Goal: Share content: Share content

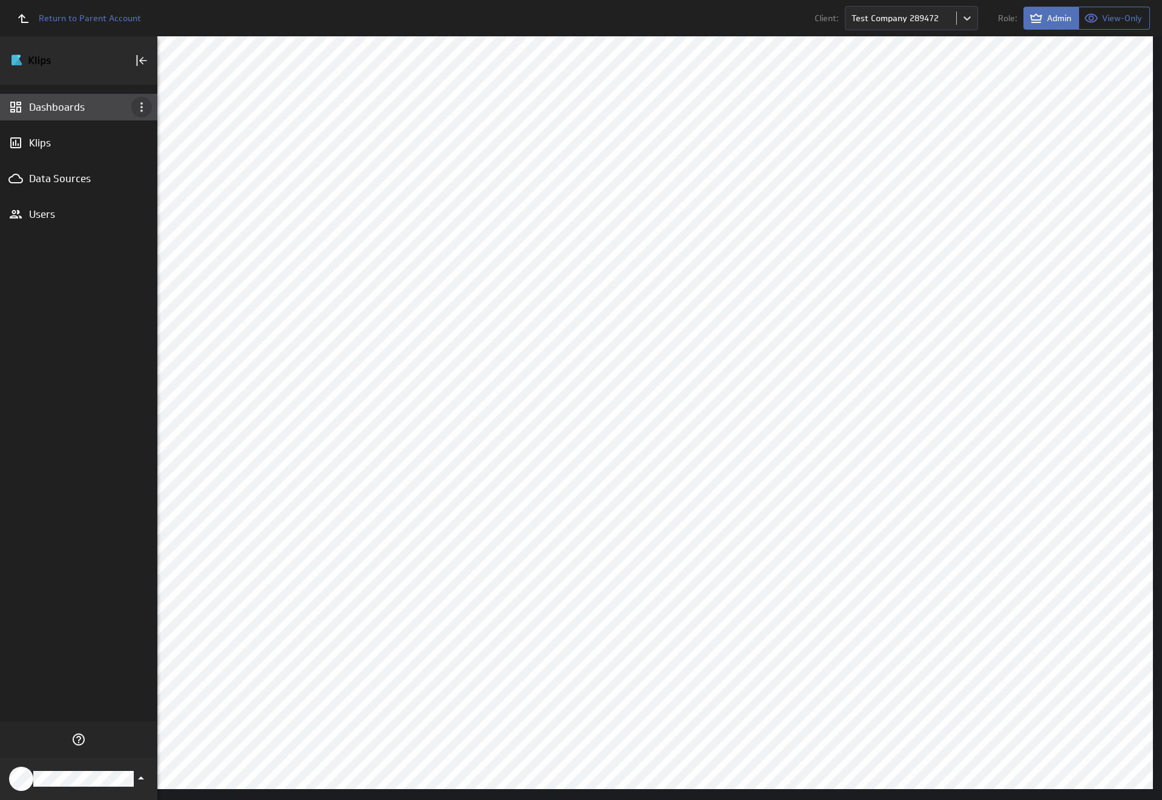
click at [142, 107] on icon "Dashboard menu" at bounding box center [141, 107] width 2 height 10
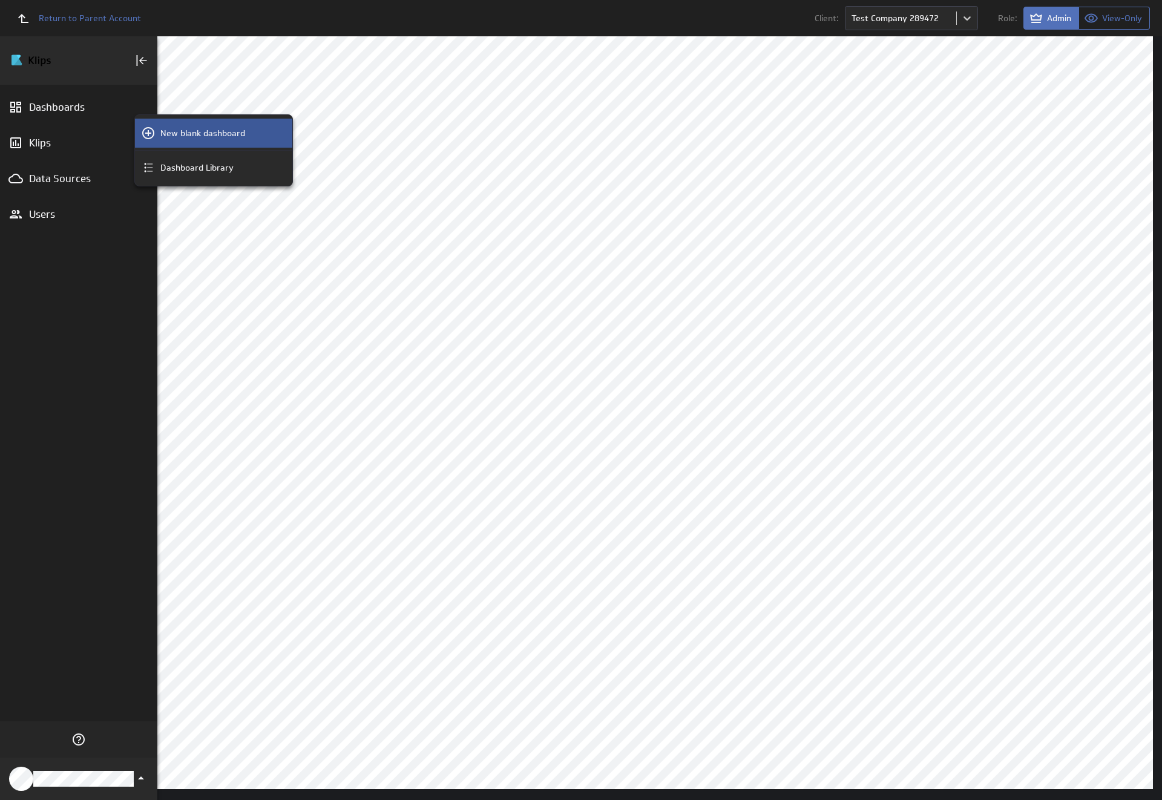
click at [214, 133] on p "New blank dashboard" at bounding box center [202, 133] width 85 height 13
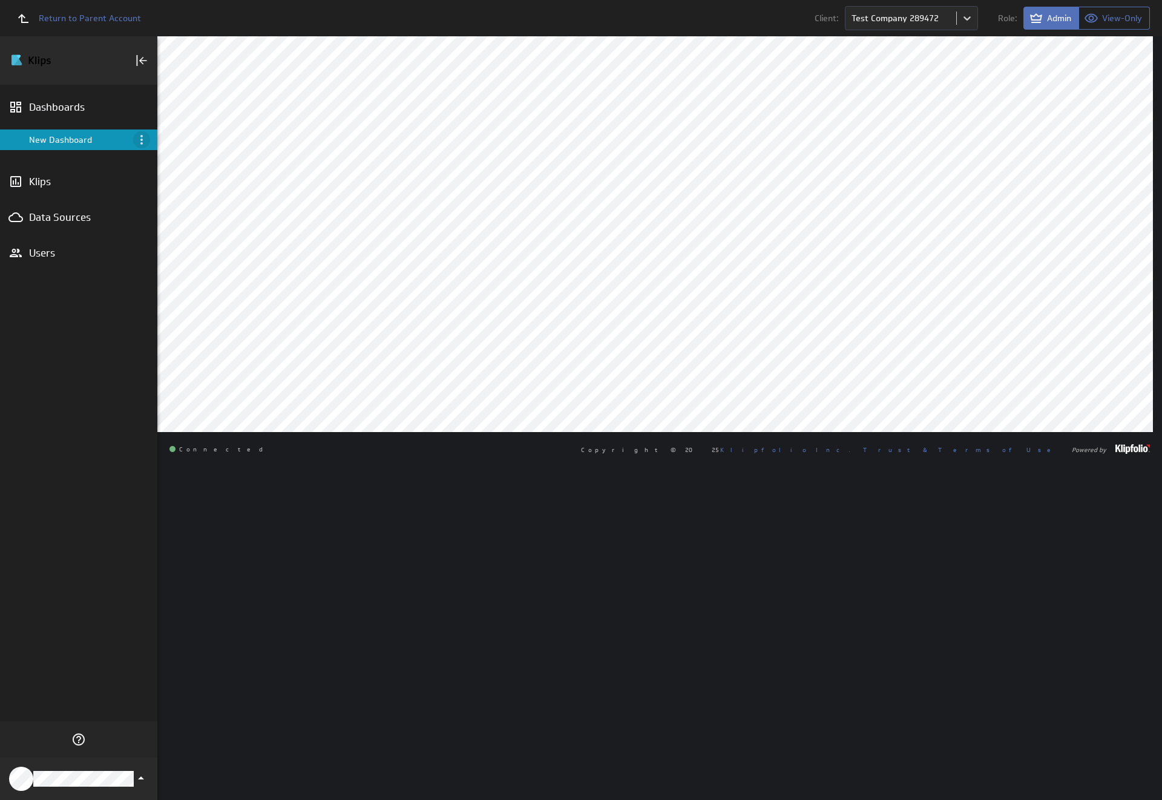
click at [142, 140] on icon "Menu" at bounding box center [141, 140] width 2 height 10
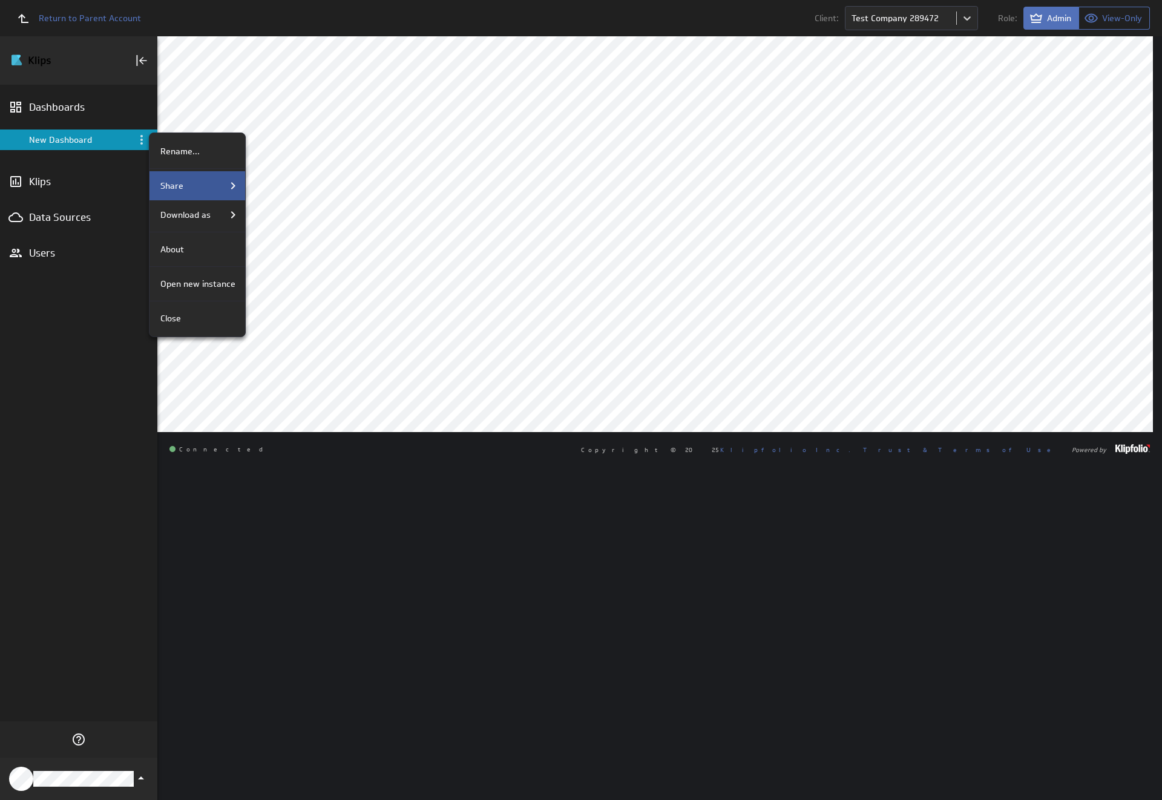
click at [196, 186] on div "Share" at bounding box center [198, 186] width 85 height 15
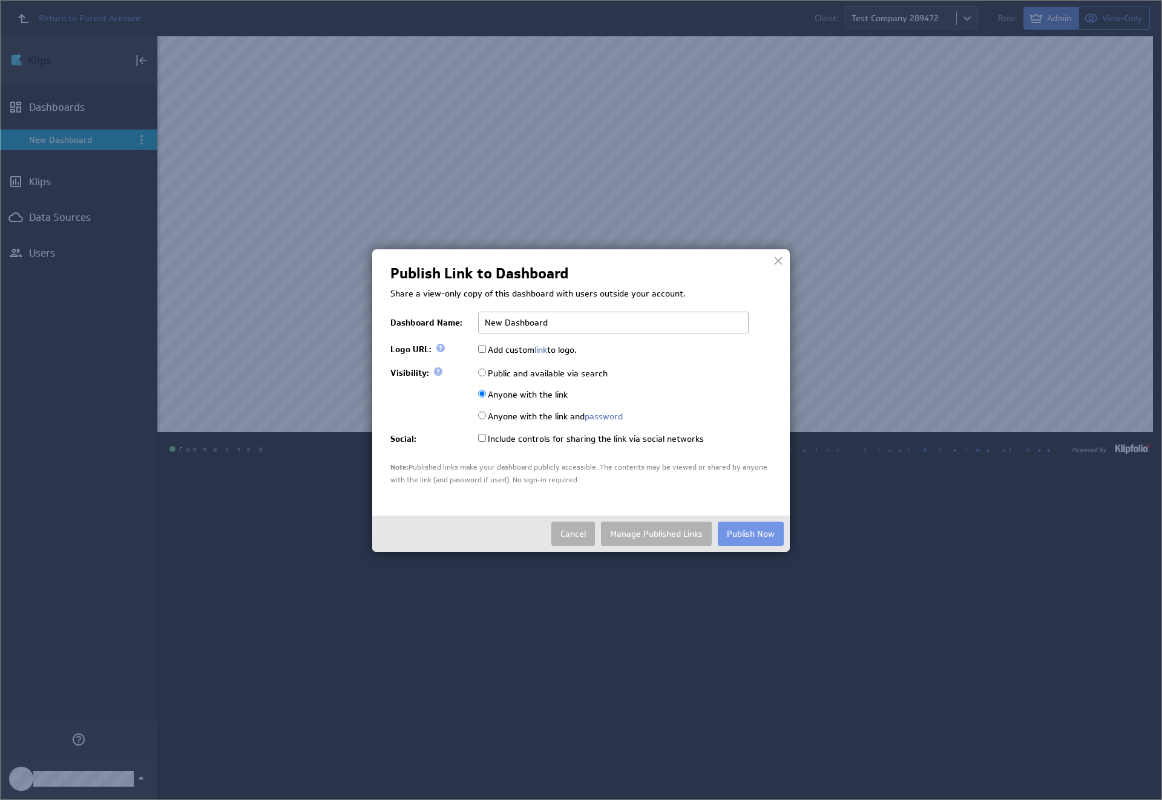
click at [482, 372] on input "Public and available via search" at bounding box center [482, 373] width 8 height 8
radio input "true"
click at [751, 546] on button "Publish Now" at bounding box center [751, 534] width 66 height 24
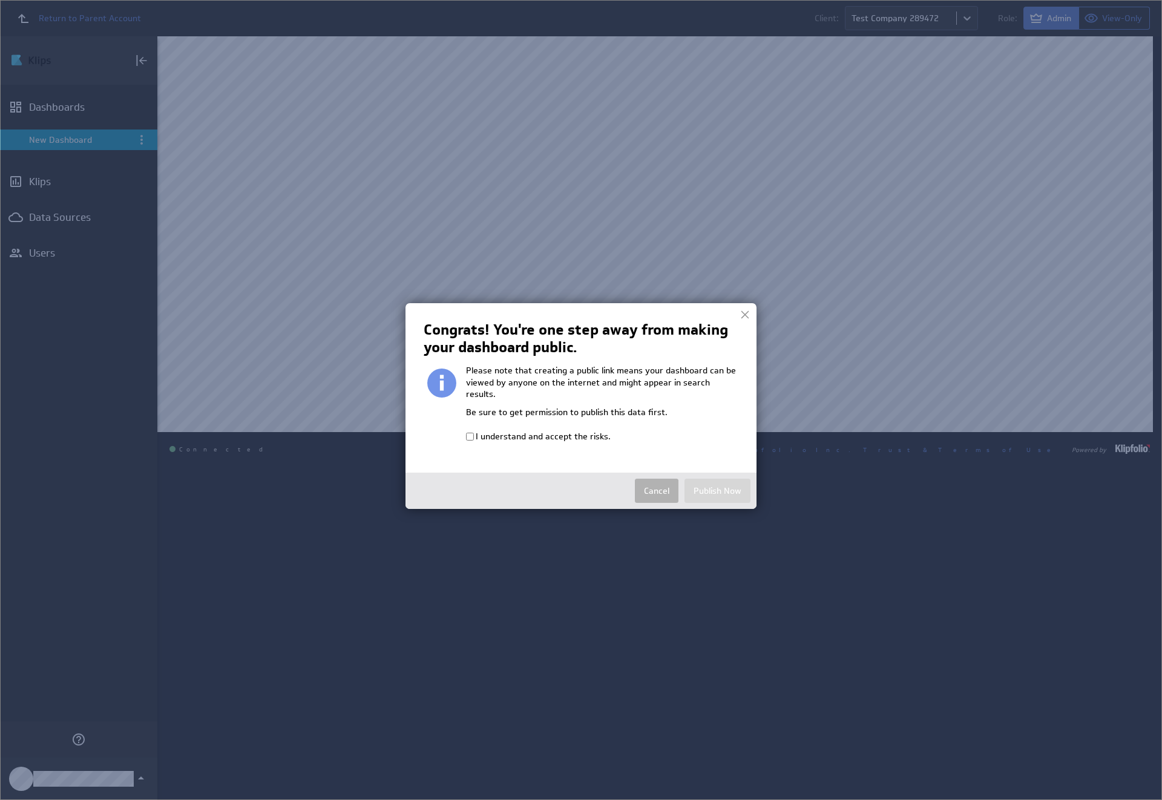
click at [470, 433] on input "I understand and accept the risks." at bounding box center [470, 437] width 8 height 8
checkbox input "true"
click at [717, 479] on button "Publish Now" at bounding box center [718, 491] width 66 height 24
